Goal: Transaction & Acquisition: Purchase product/service

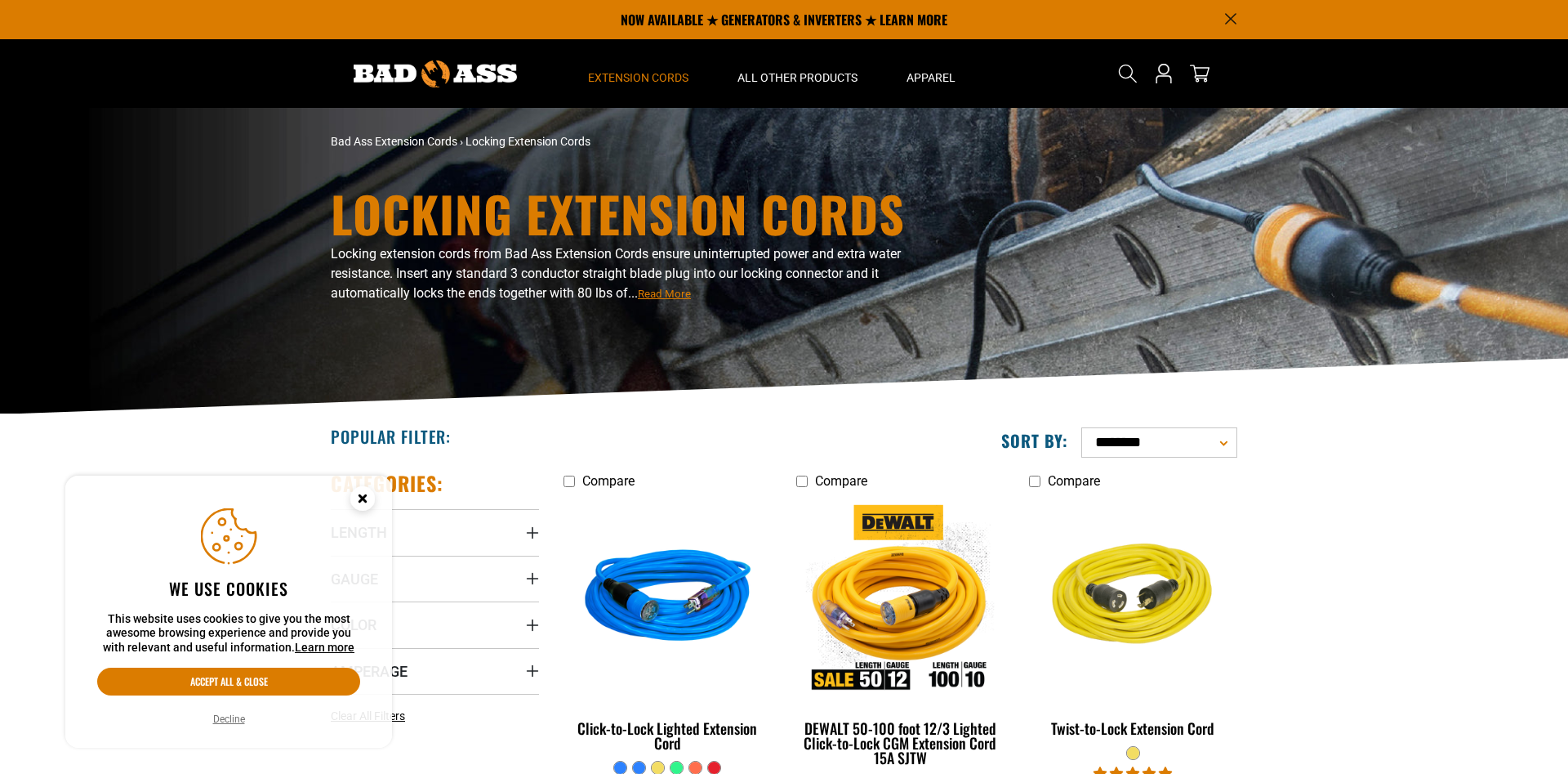
scroll to position [416, 0]
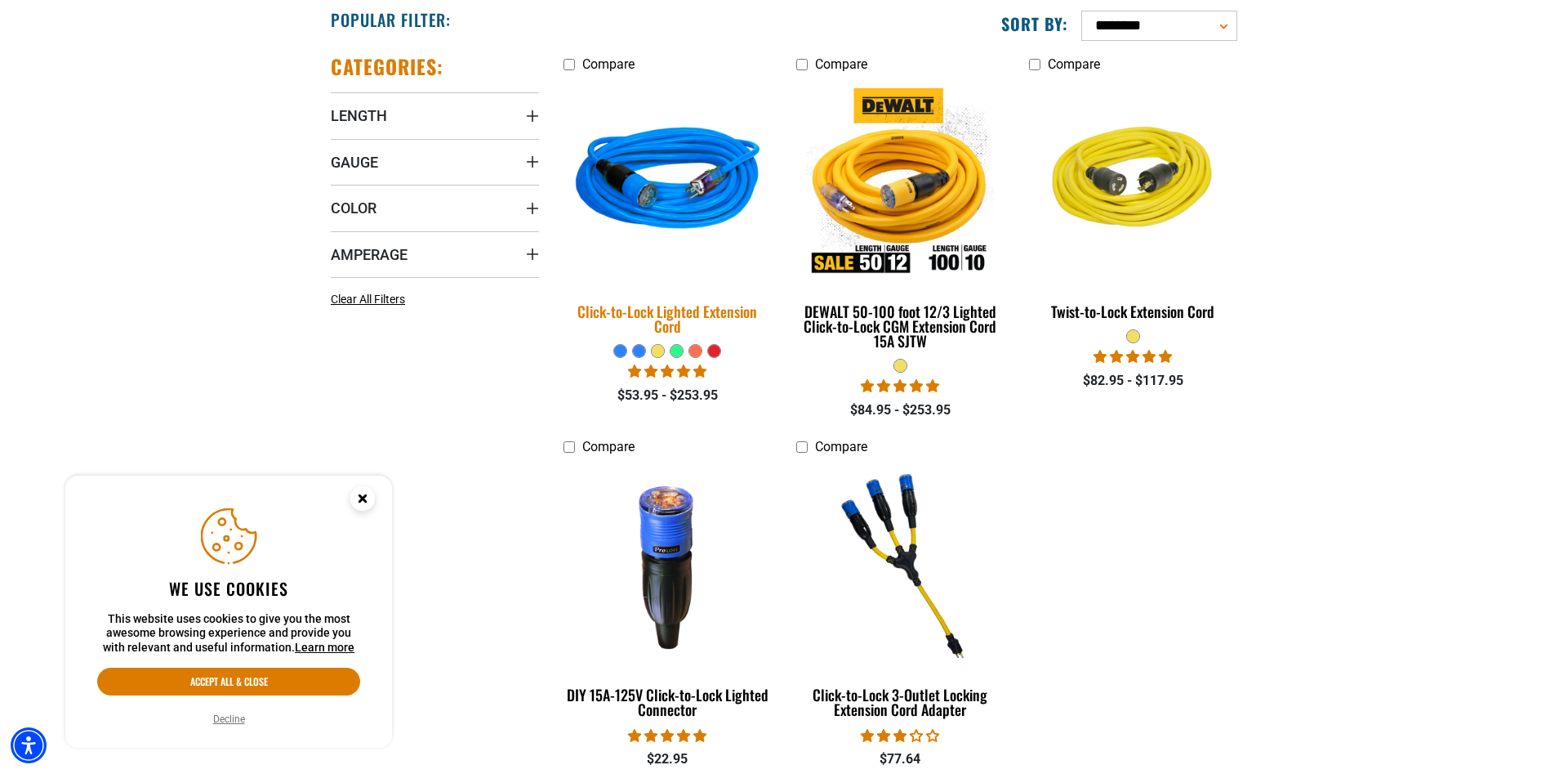
click at [678, 172] on img at bounding box center [667, 182] width 229 height 209
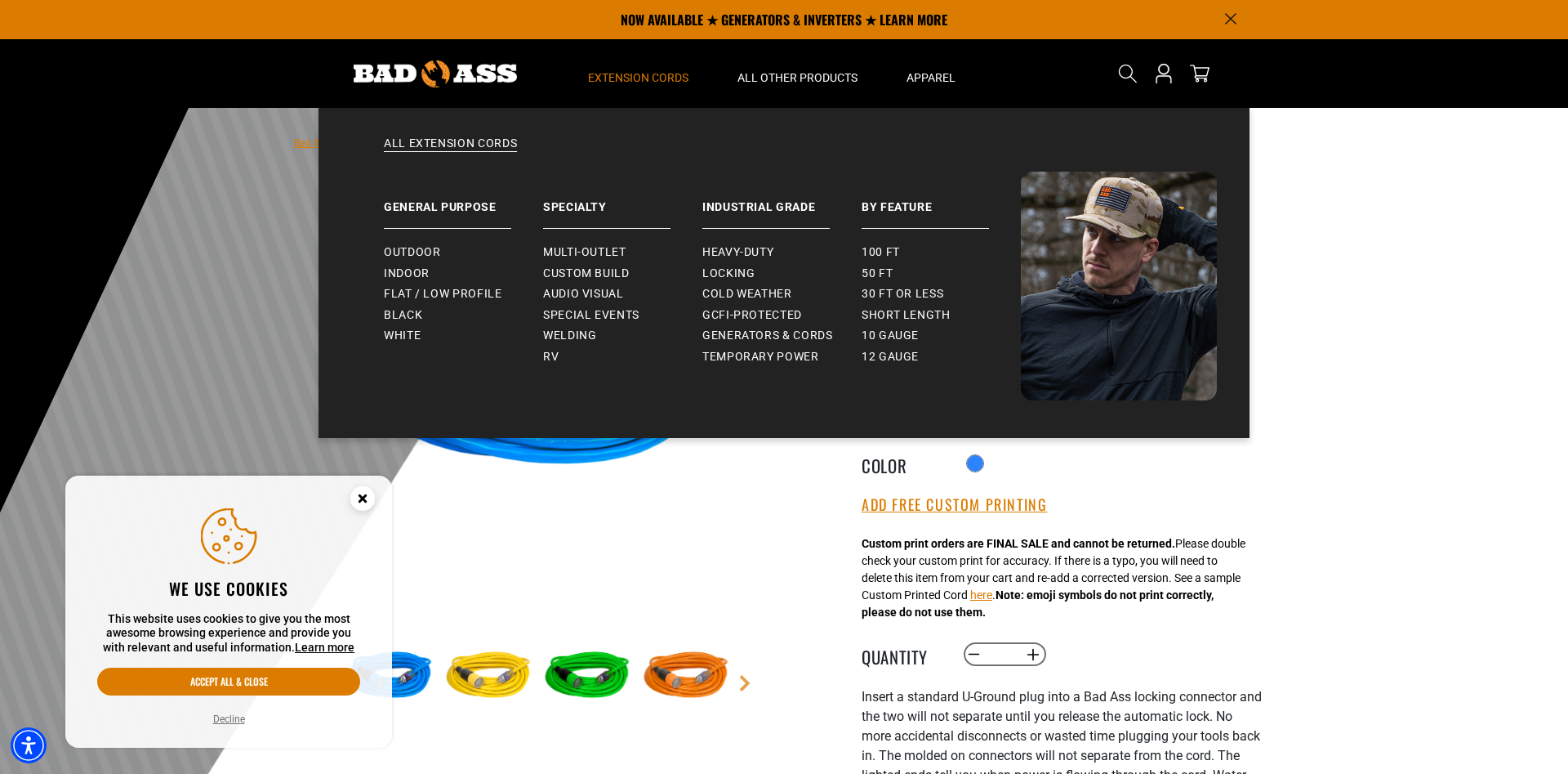
click at [634, 71] on span "Extension Cords" at bounding box center [638, 77] width 100 height 15
click at [469, 207] on link "General Purpose" at bounding box center [463, 200] width 159 height 57
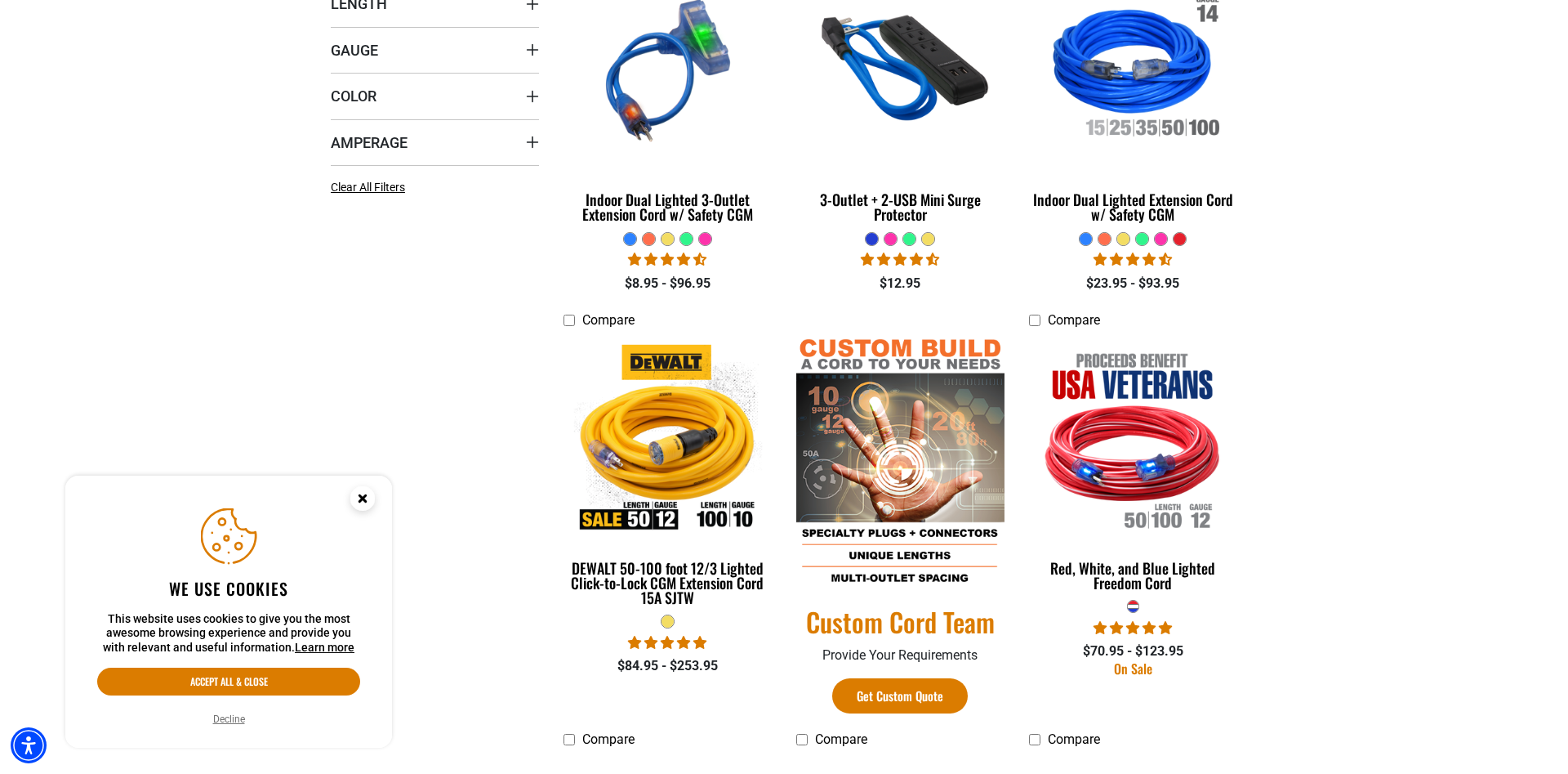
scroll to position [750, 0]
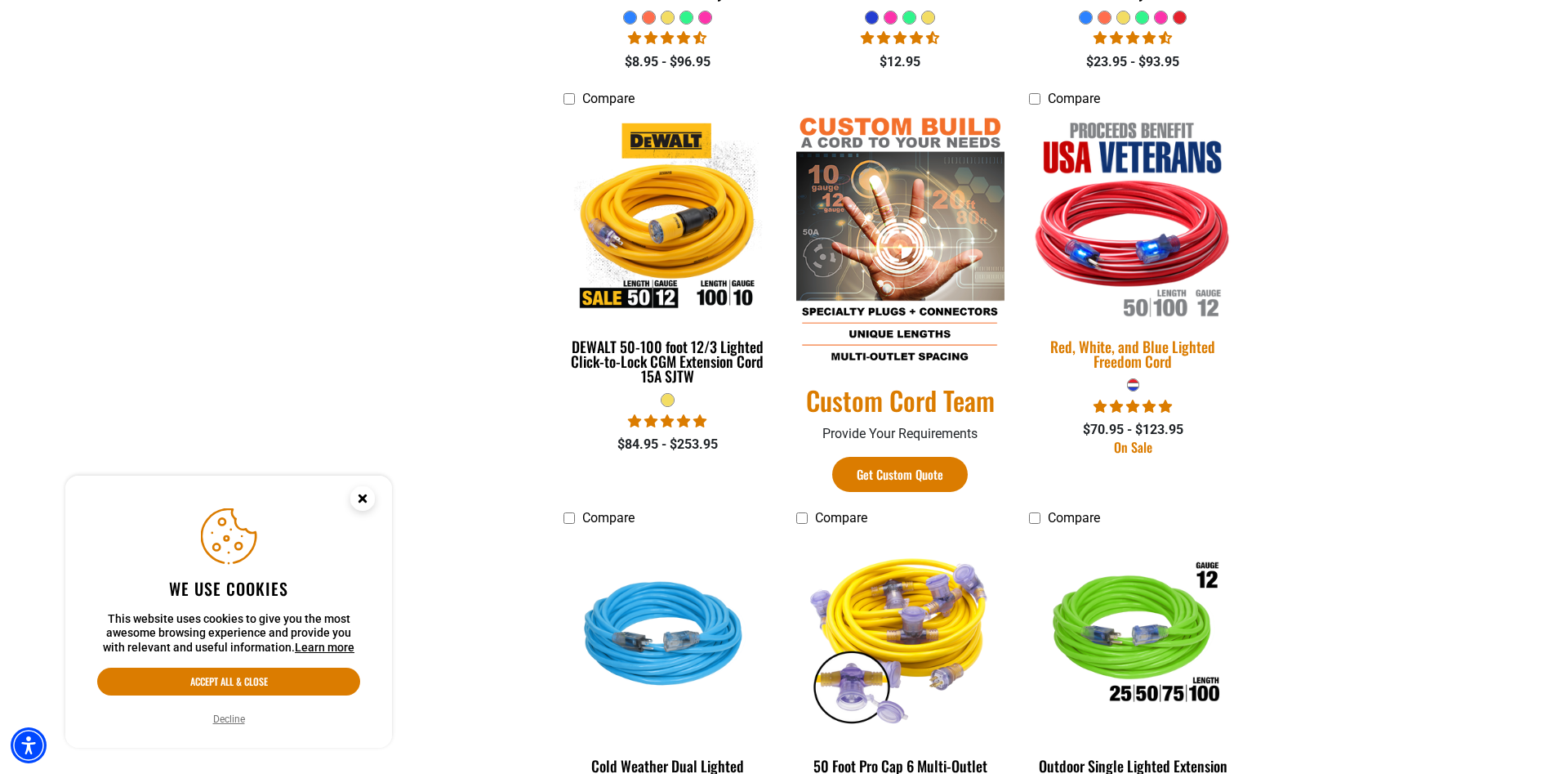
click at [1116, 268] on img at bounding box center [1132, 218] width 229 height 209
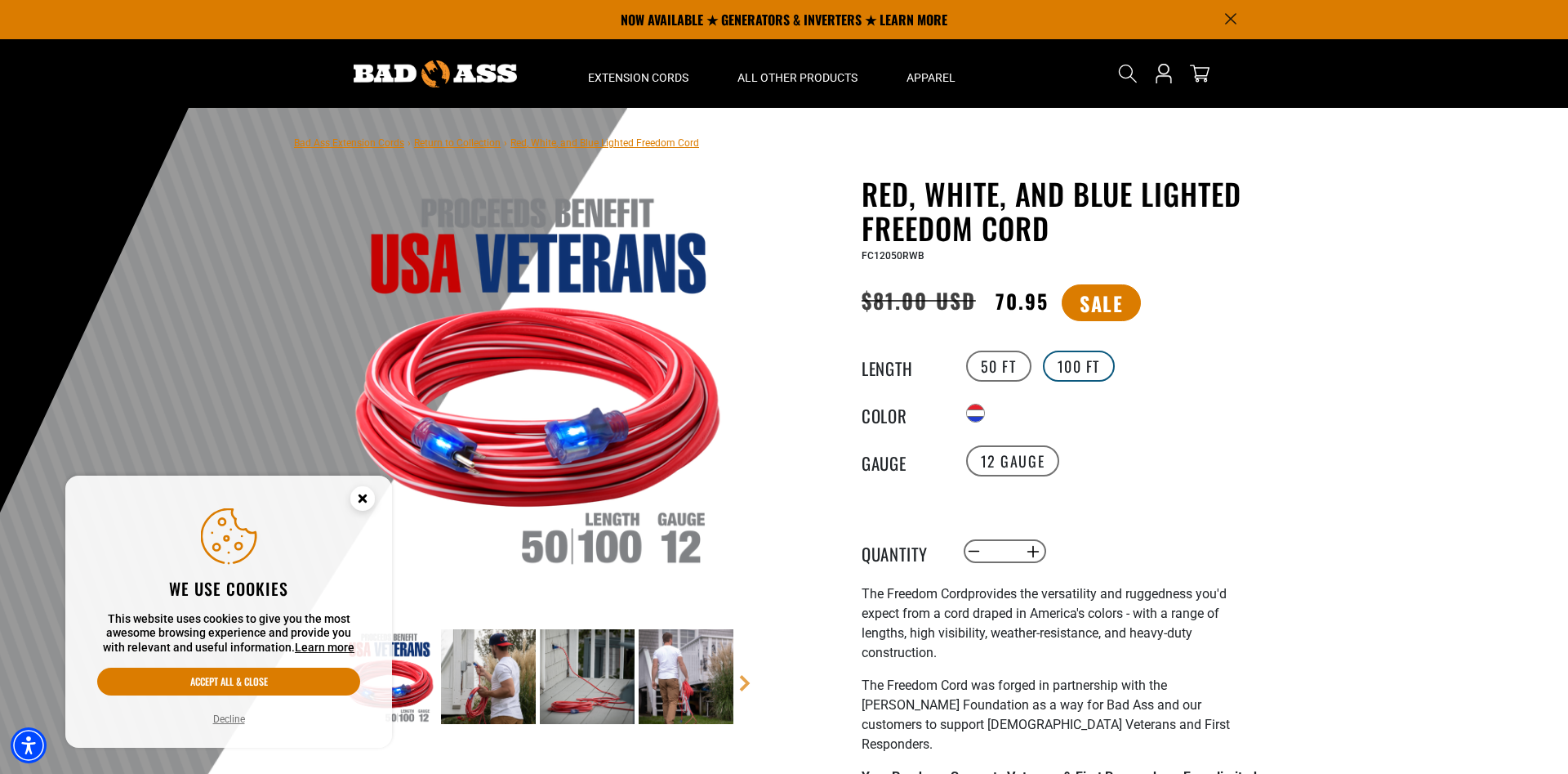
click at [1085, 364] on label "100 FT" at bounding box center [1079, 366] width 73 height 31
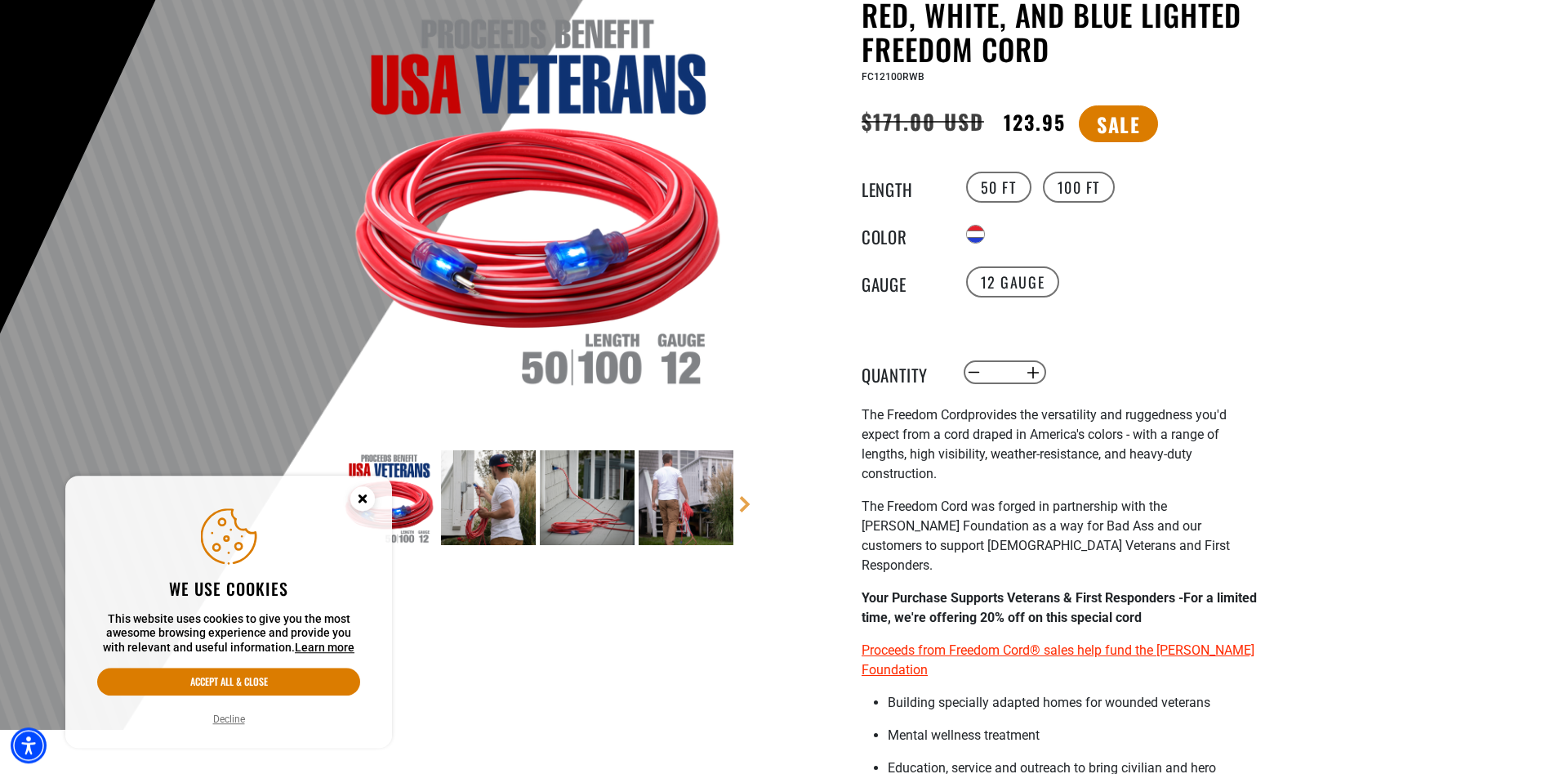
scroll to position [333, 0]
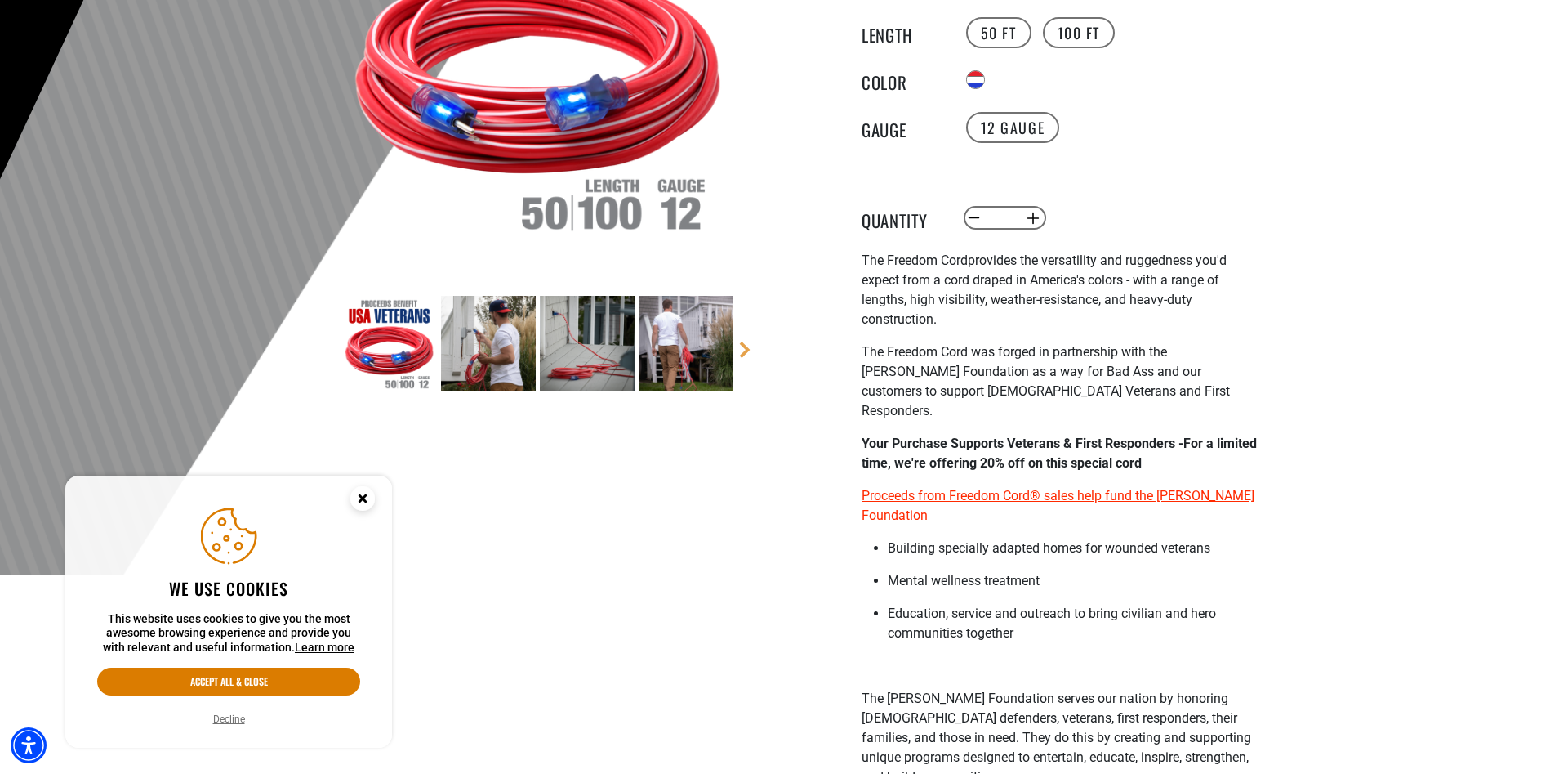
click at [581, 346] on img at bounding box center [587, 343] width 95 height 95
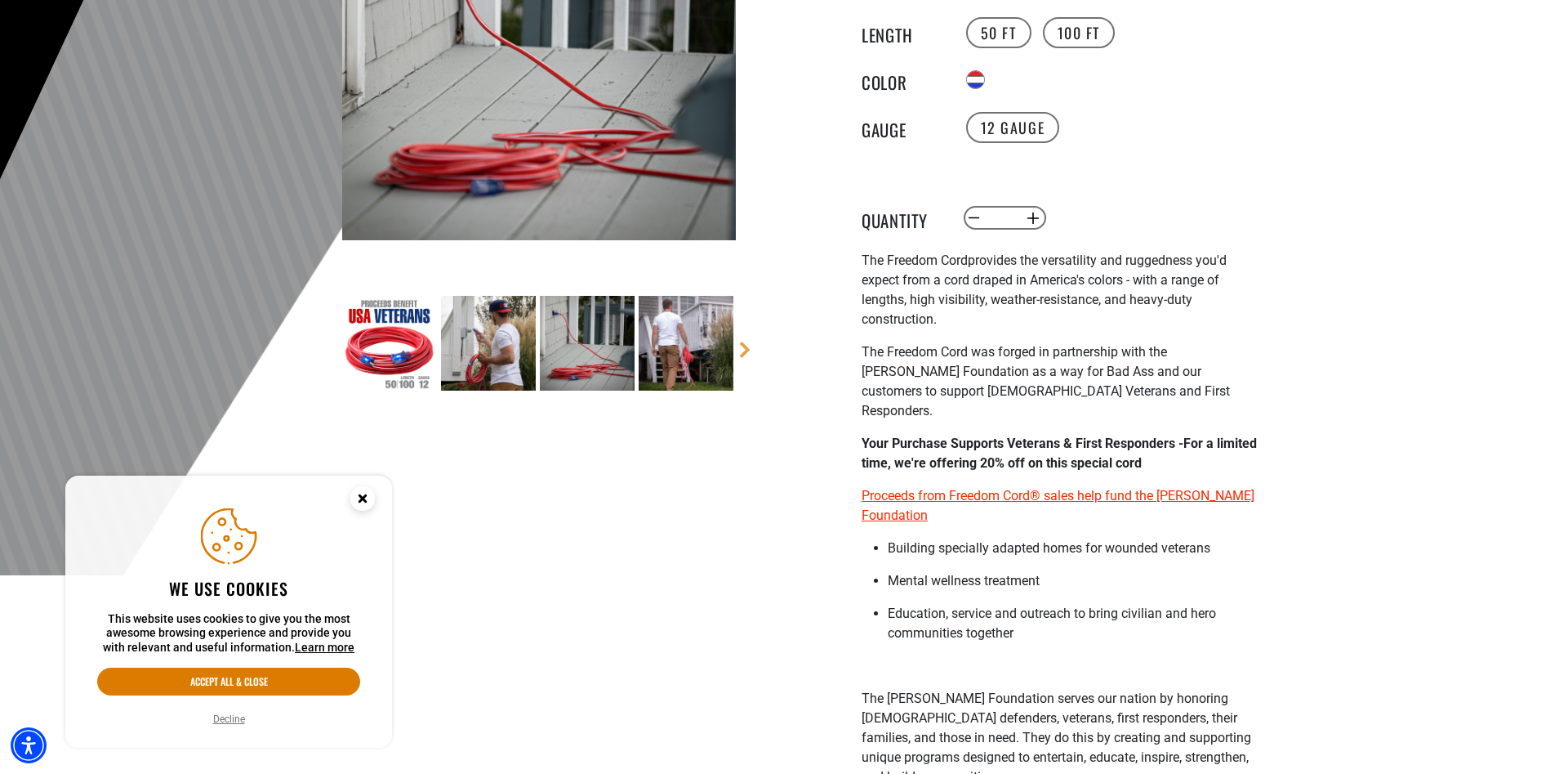
click at [659, 334] on img at bounding box center [686, 343] width 95 height 95
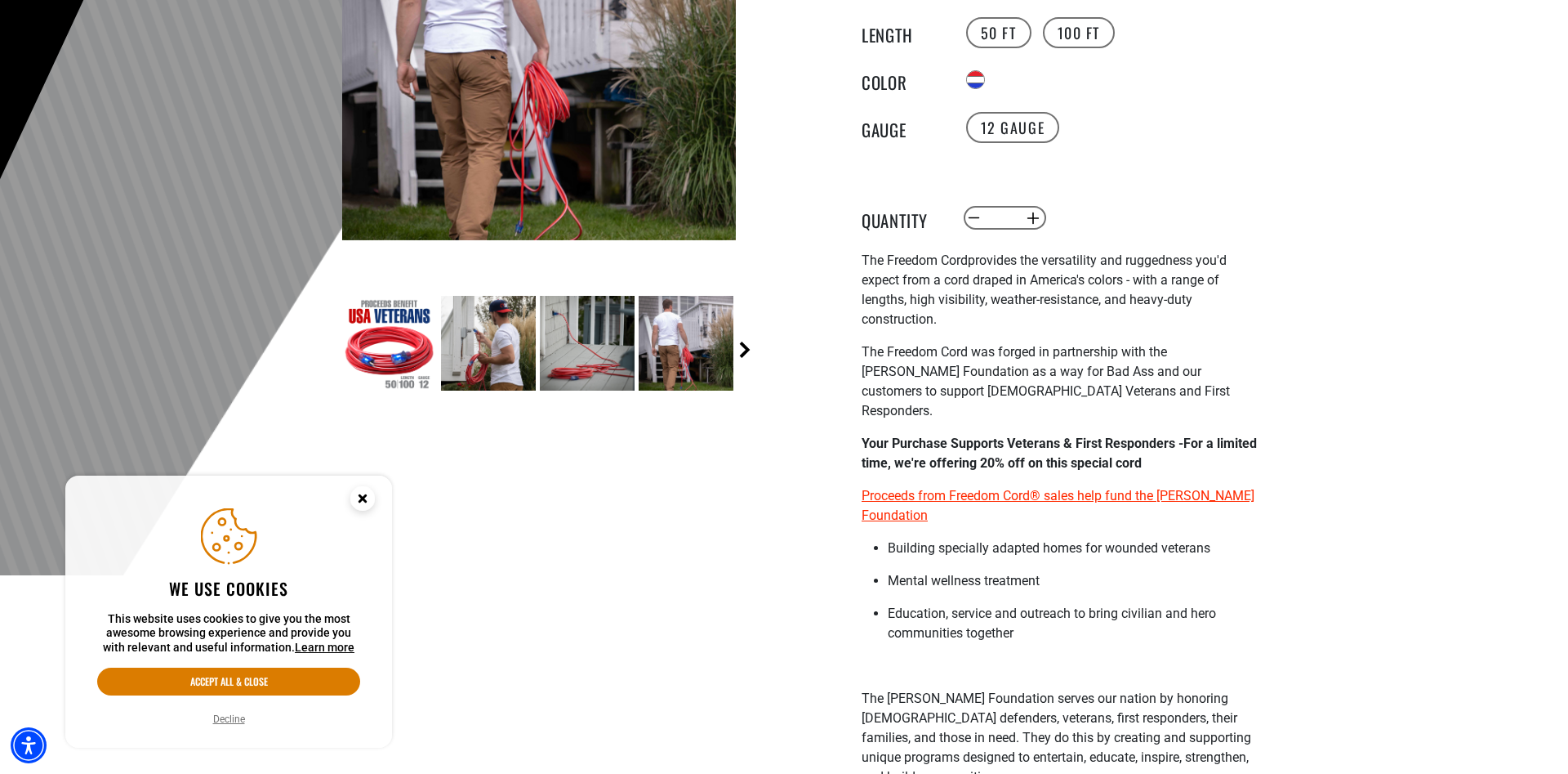
click at [741, 349] on link "Next" at bounding box center [744, 349] width 16 height 16
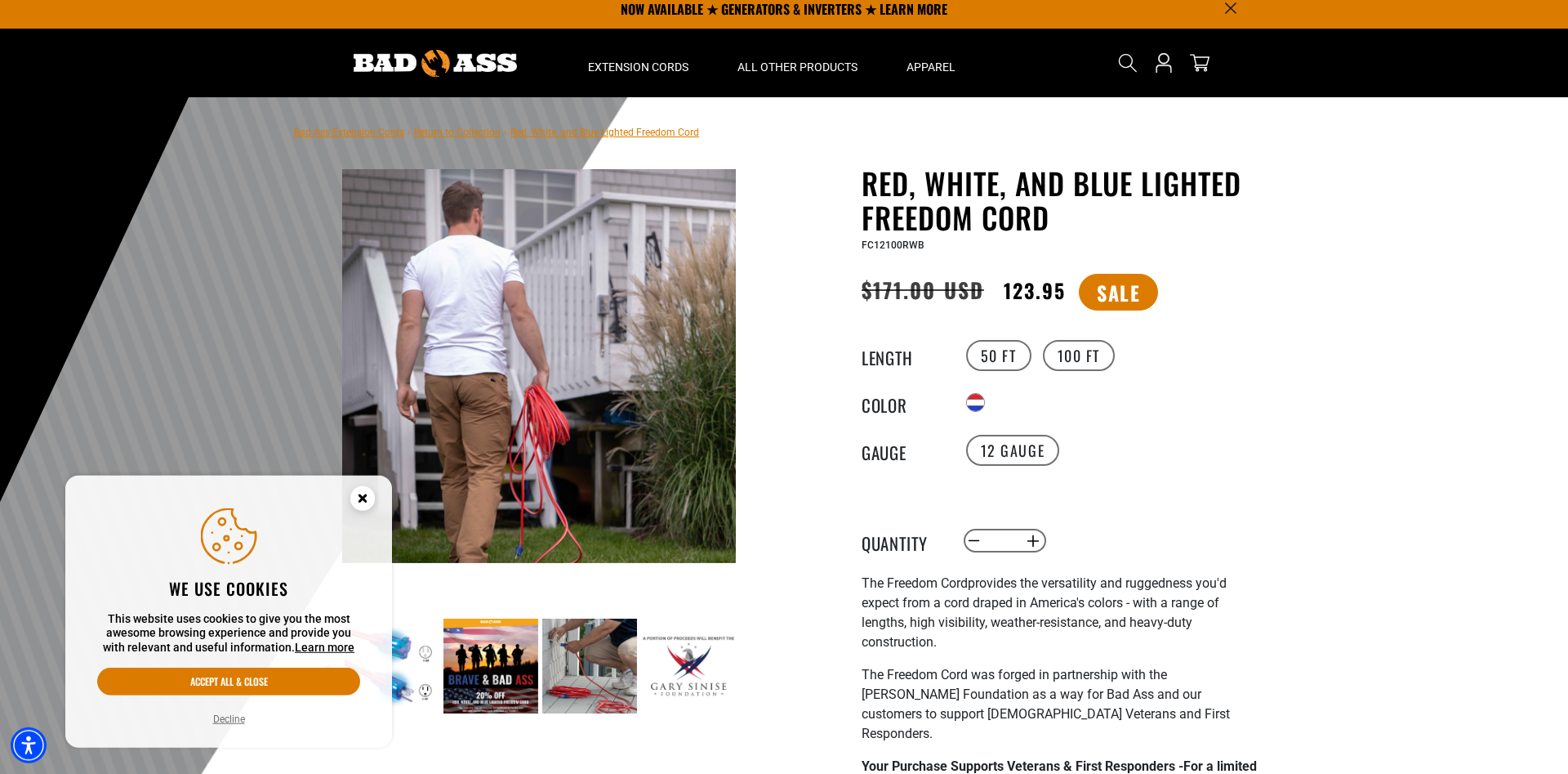
scroll to position [0, 0]
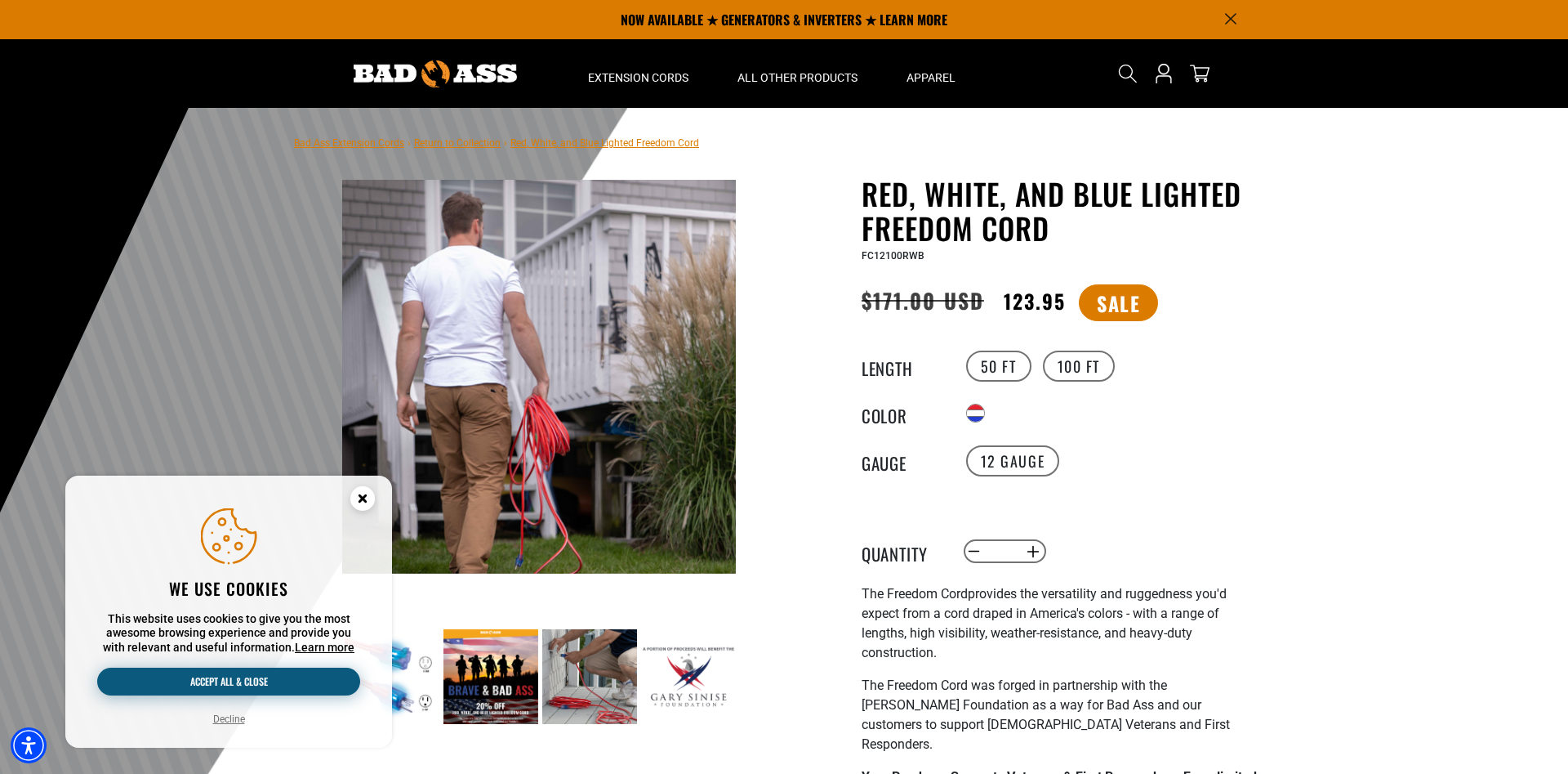
click at [235, 685] on button "Accept all & close" at bounding box center [229, 682] width 263 height 28
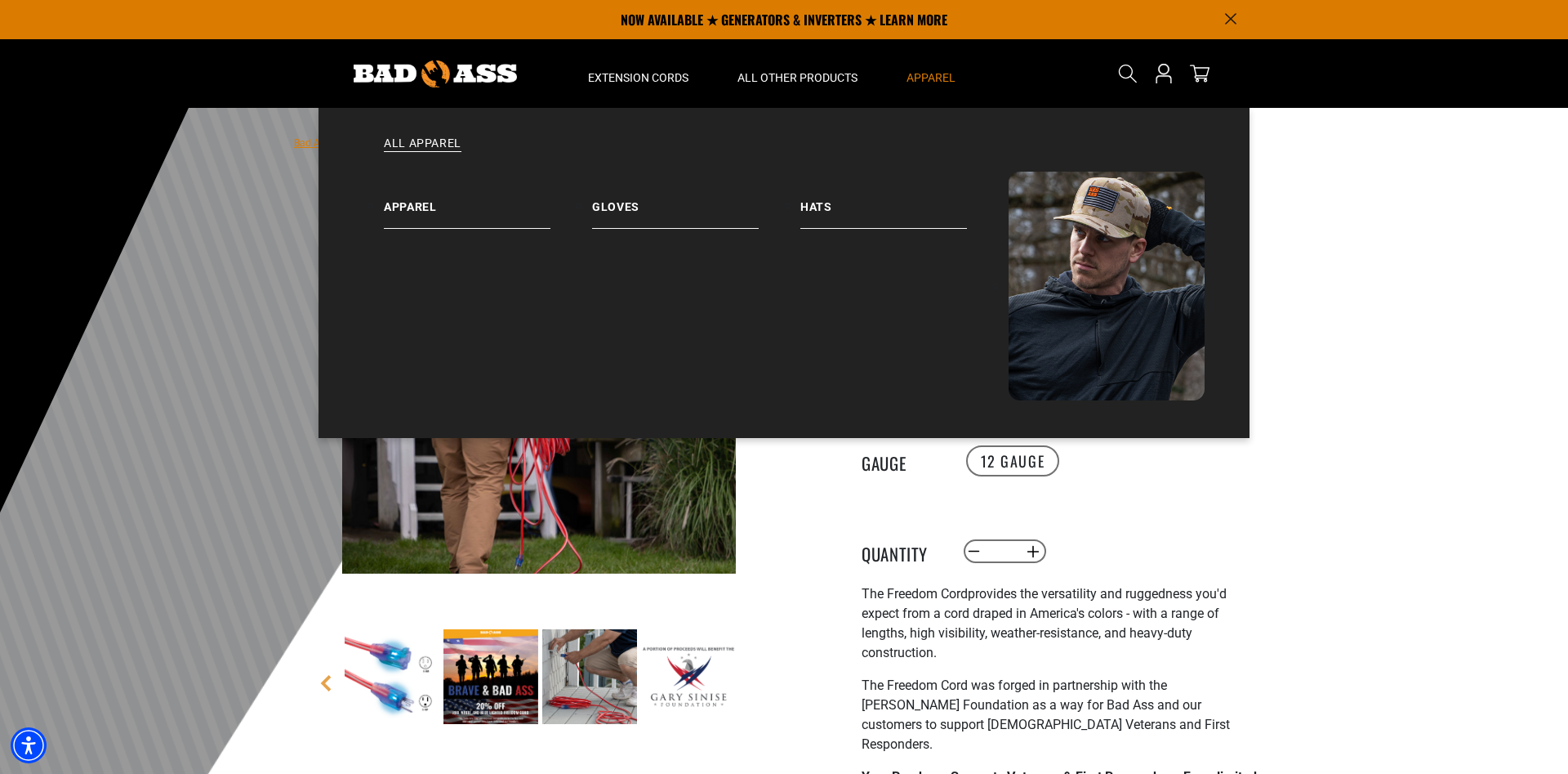
click at [946, 67] on summary "Apparel" at bounding box center [930, 73] width 98 height 68
click at [844, 200] on link "Hats" at bounding box center [904, 200] width 208 height 57
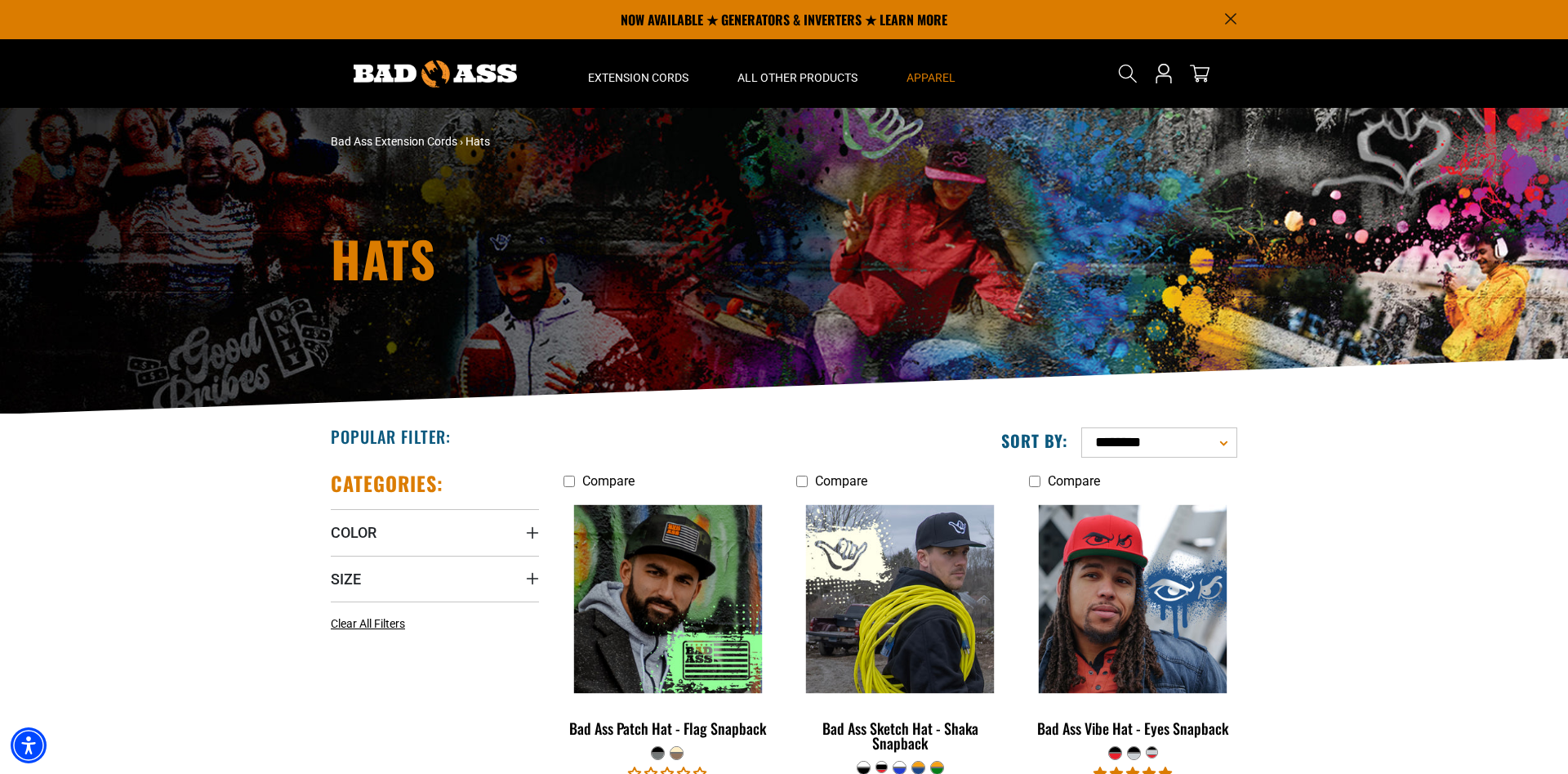
click at [408, 55] on div at bounding box center [435, 73] width 233 height 68
click at [415, 68] on img at bounding box center [434, 73] width 163 height 27
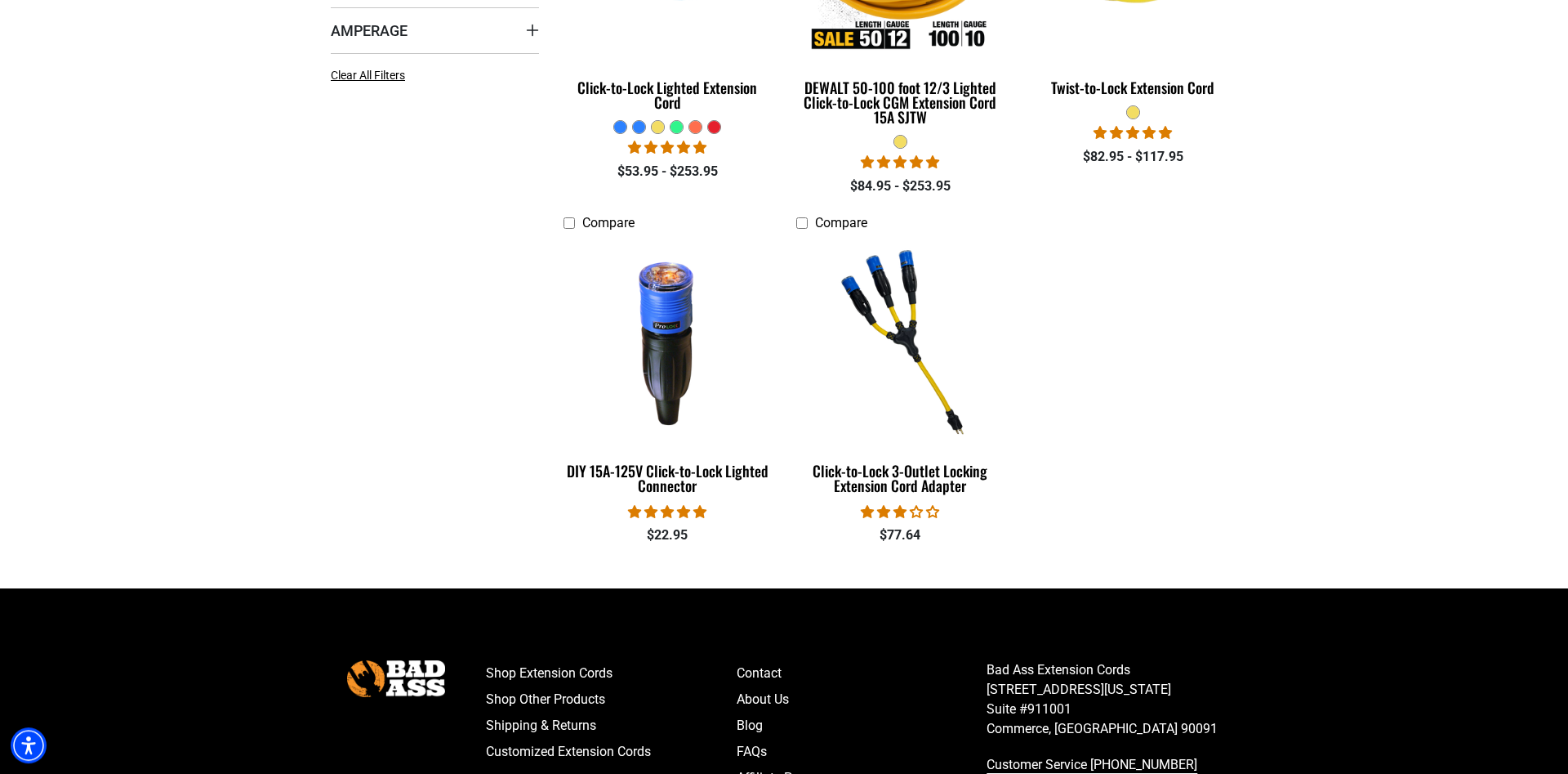
scroll to position [834, 0]
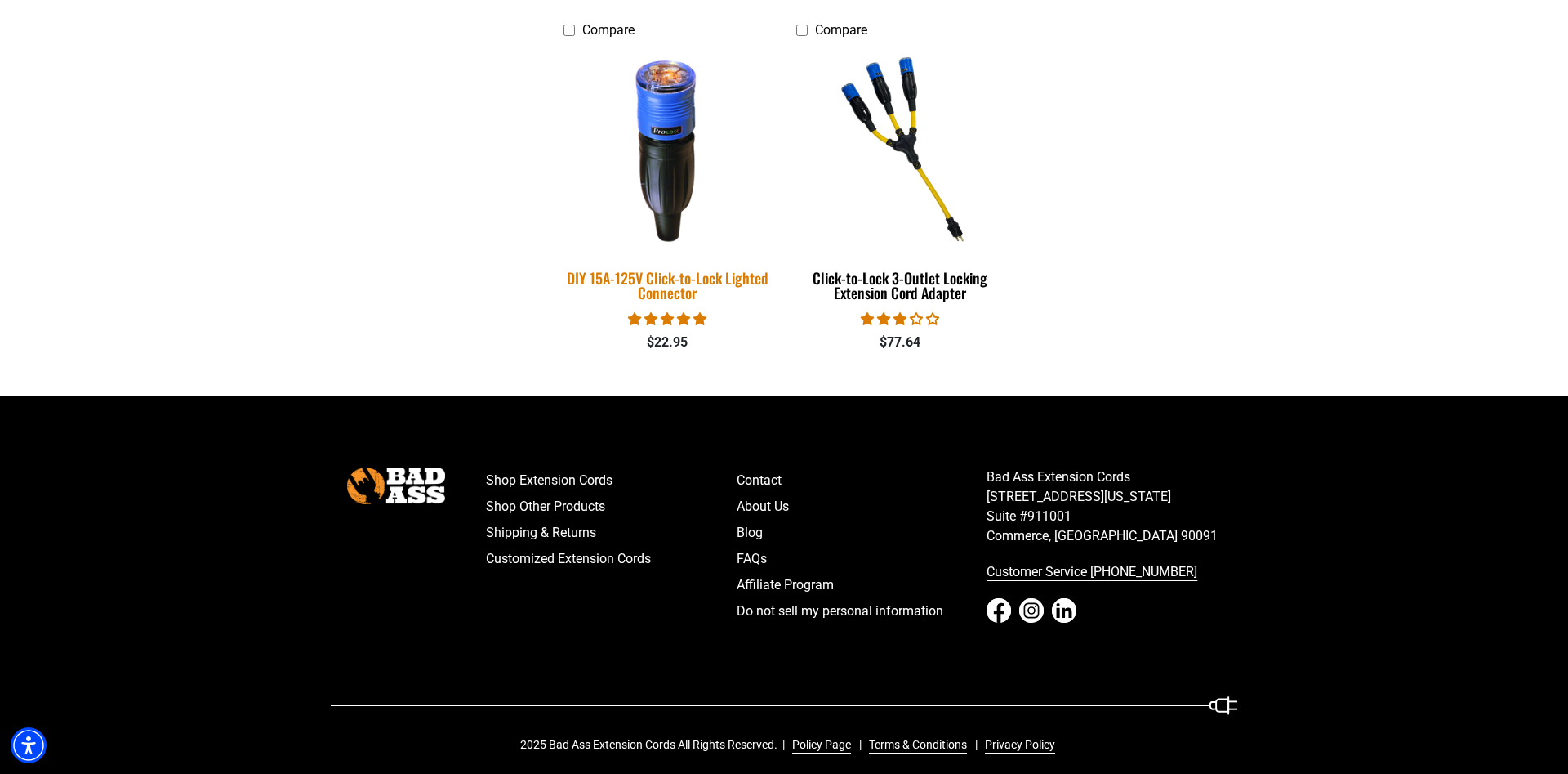
click at [672, 117] on img at bounding box center [667, 149] width 229 height 209
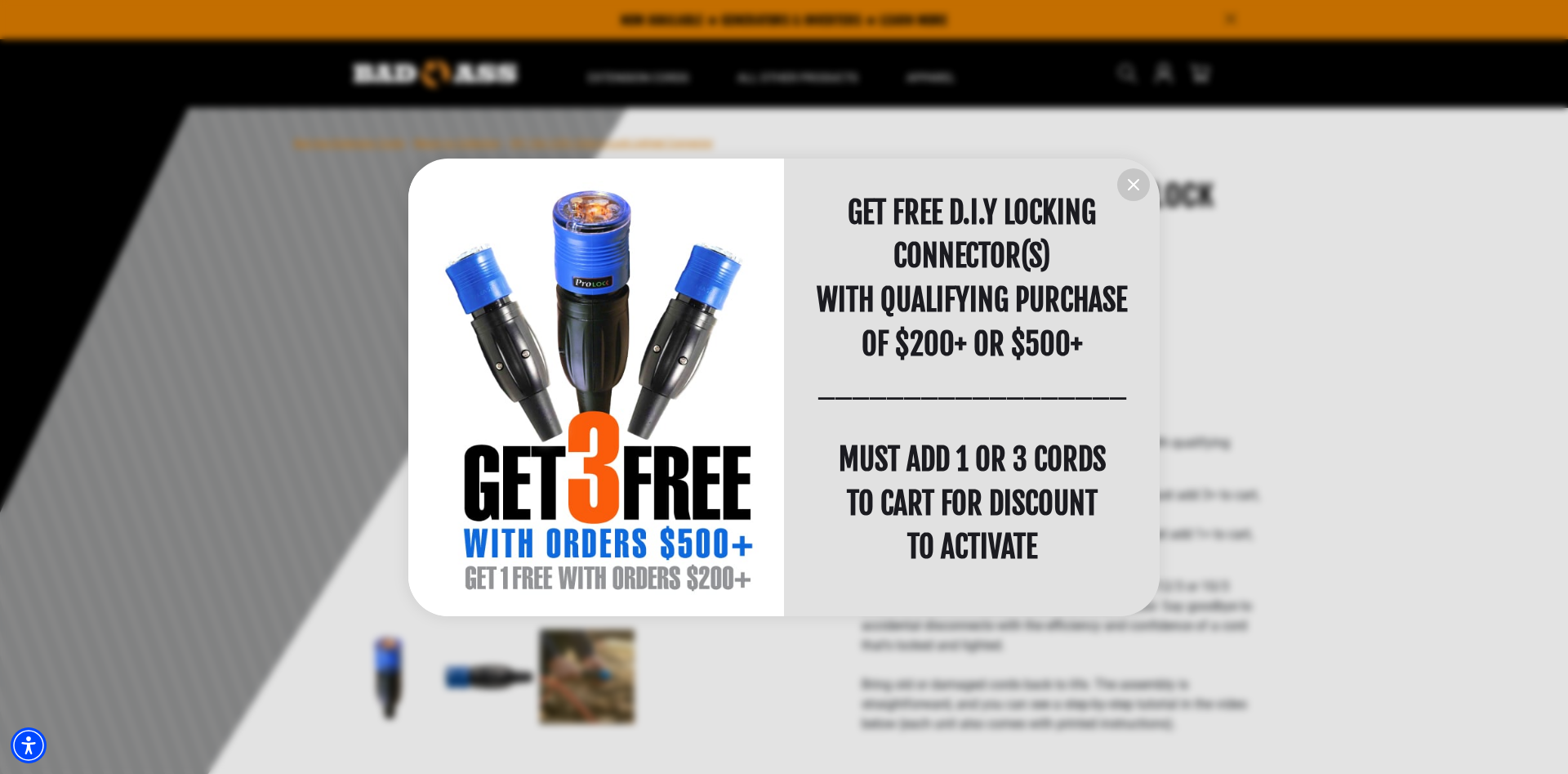
click at [1130, 194] on icon "information" at bounding box center [1133, 184] width 20 height 20
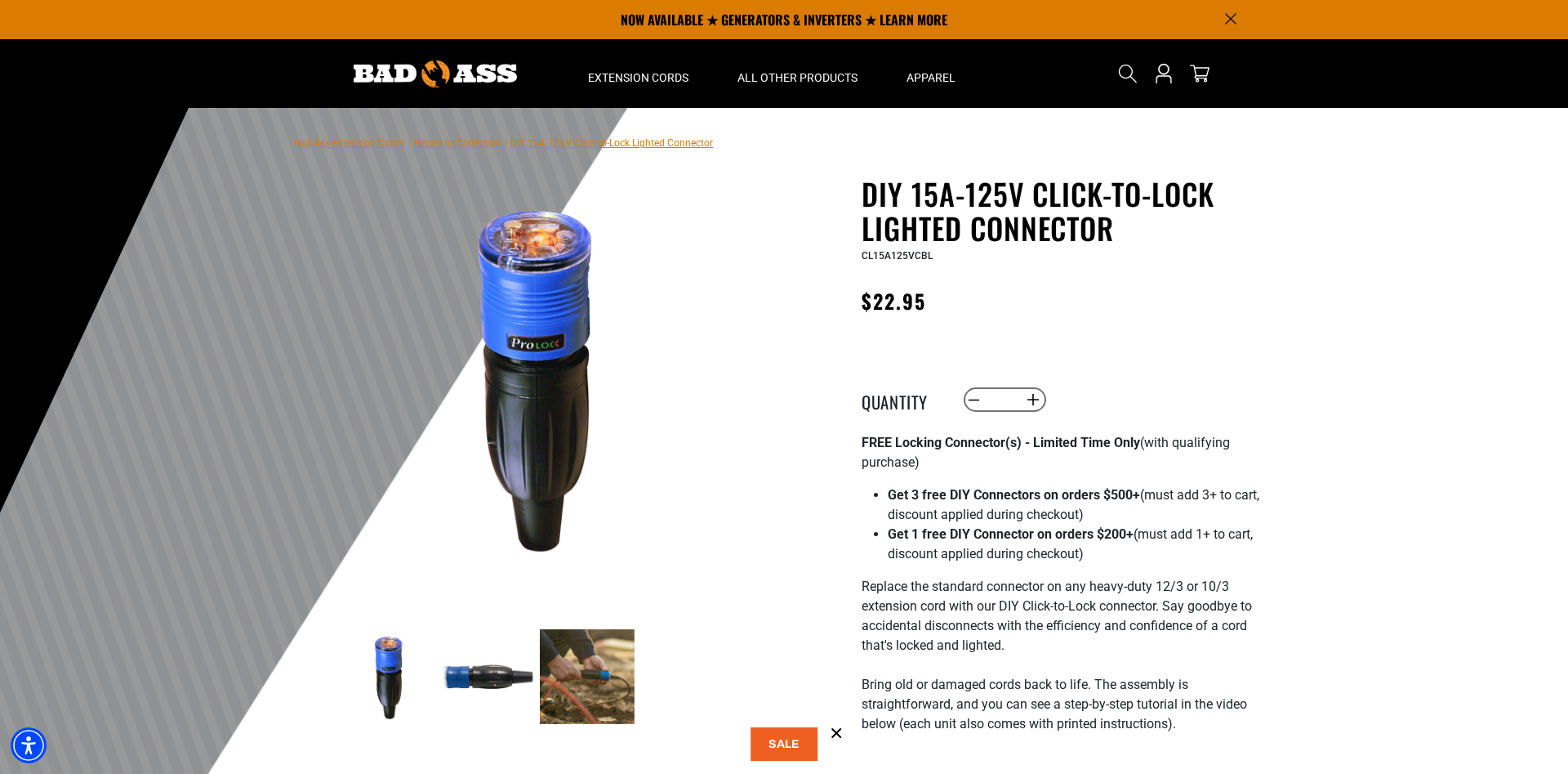
click at [593, 681] on img at bounding box center [587, 676] width 95 height 95
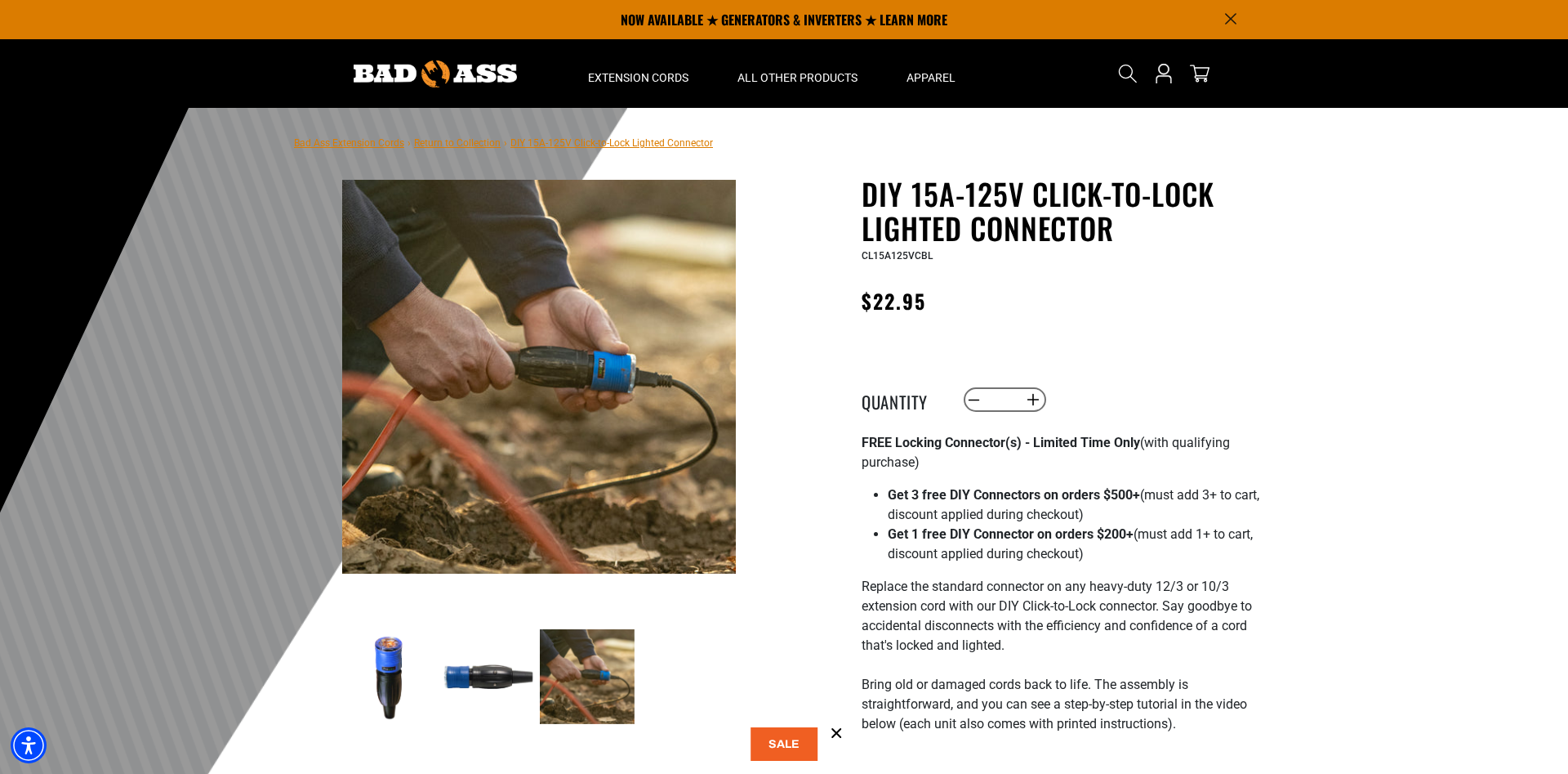
click at [485, 676] on img at bounding box center [489, 676] width 95 height 95
